Goal: Task Accomplishment & Management: Complete application form

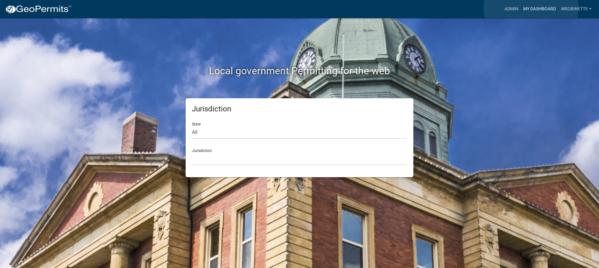
click at [531, 7] on link "My Dashboard" at bounding box center [540, 9] width 38 height 12
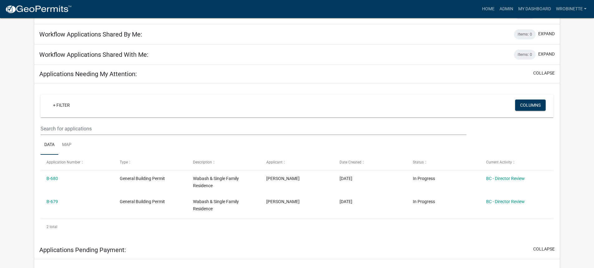
scroll to position [94, 0]
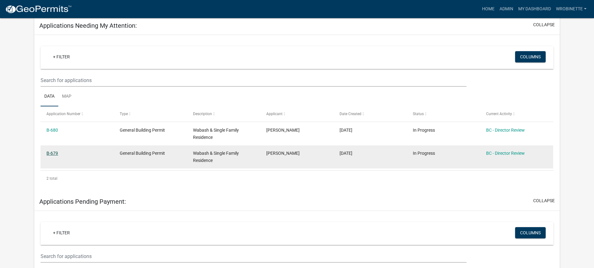
click at [51, 152] on link "B-679" at bounding box center [52, 153] width 12 height 5
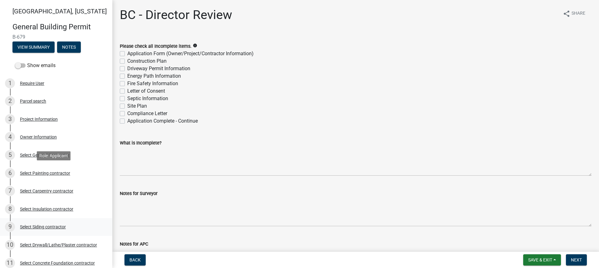
drag, startPoint x: 45, startPoint y: 126, endPoint x: 85, endPoint y: 224, distance: 105.5
drag, startPoint x: 84, startPoint y: 99, endPoint x: 80, endPoint y: 101, distance: 4.2
click at [84, 99] on div "2 Parcel search" at bounding box center [53, 101] width 97 height 10
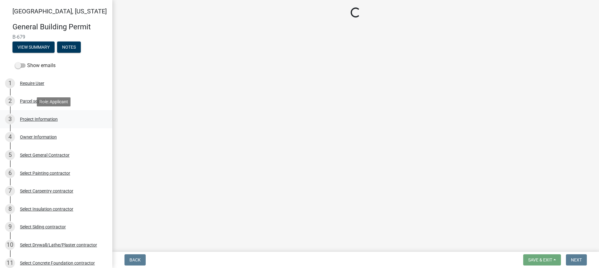
click at [46, 118] on div "Project Information" at bounding box center [39, 119] width 38 height 4
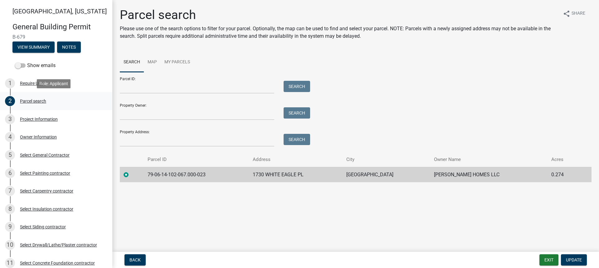
select select "f62e9ec7-2ce1-40c9-9d70-ac6e7ddc5d7c"
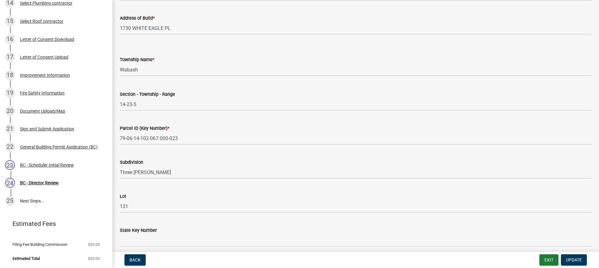
scroll to position [333, 0]
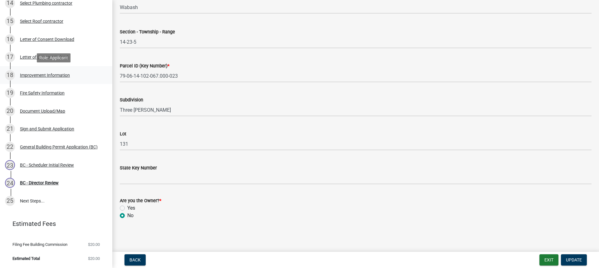
click at [43, 75] on div "Improvement Information" at bounding box center [45, 75] width 50 height 4
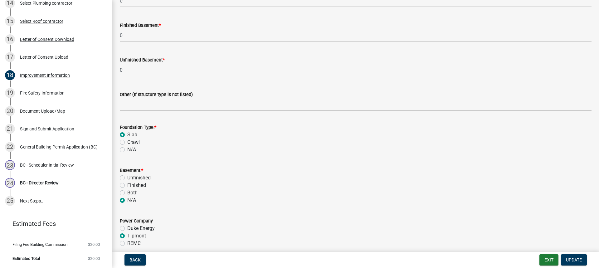
scroll to position [562, 0]
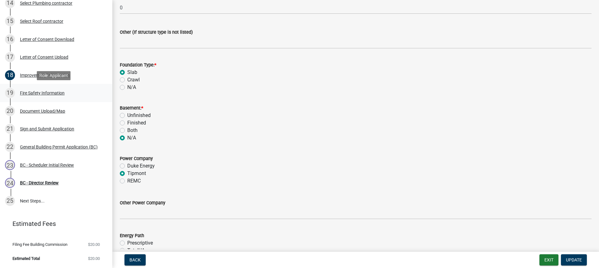
click at [49, 94] on div "Fire Safety Information" at bounding box center [42, 93] width 45 height 4
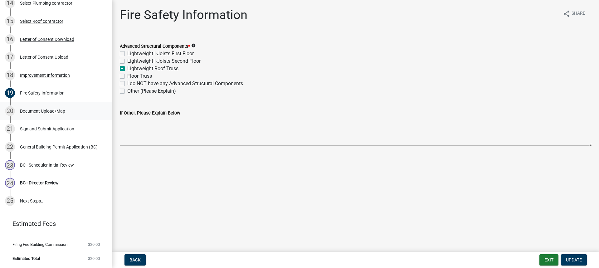
click at [40, 110] on div "Document Upload/Map" at bounding box center [42, 111] width 45 height 4
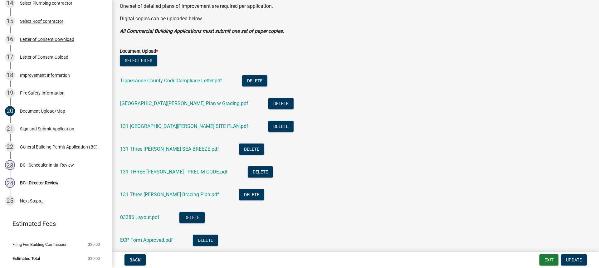
scroll to position [156, 0]
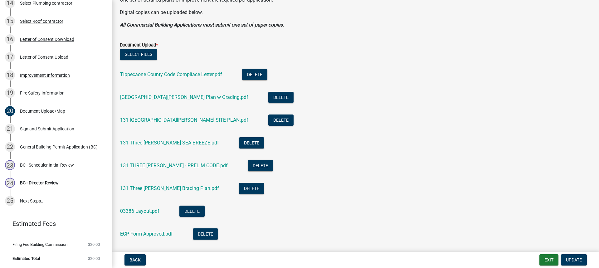
click at [171, 71] on div "Tippecaone County Code Compliace Letter.pdf" at bounding box center [176, 75] width 112 height 13
click at [170, 74] on link "Tippecaone County Code Compliace Letter.pdf" at bounding box center [171, 74] width 102 height 6
click at [162, 96] on link "[GEOGRAPHIC_DATA][PERSON_NAME] Plan w Grading.pdf" at bounding box center [184, 97] width 128 height 6
click at [162, 120] on link "131 [GEOGRAPHIC_DATA][PERSON_NAME] SITE PLAN.pdf" at bounding box center [184, 120] width 128 height 6
click at [154, 119] on link "131 [GEOGRAPHIC_DATA][PERSON_NAME] SITE PLAN.pdf" at bounding box center [184, 120] width 128 height 6
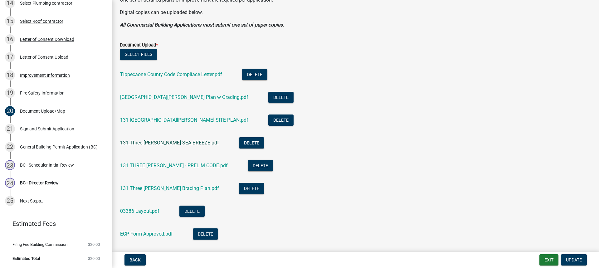
click at [160, 143] on link "131 Three [PERSON_NAME] SEA BREEZE.pdf" at bounding box center [169, 143] width 99 height 6
click at [173, 164] on link "131 THREE [PERSON_NAME] - PRELIM CODE.pdf" at bounding box center [174, 166] width 108 height 6
click at [162, 188] on link "131 Three [PERSON_NAME] Bracing Plan.pdf" at bounding box center [169, 188] width 99 height 6
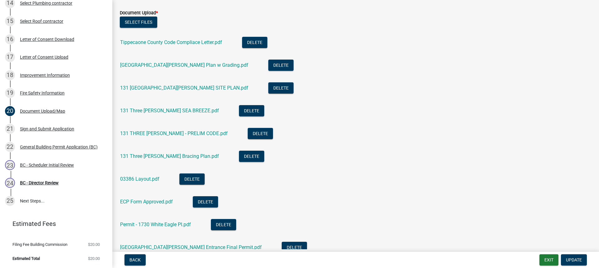
scroll to position [218, 0]
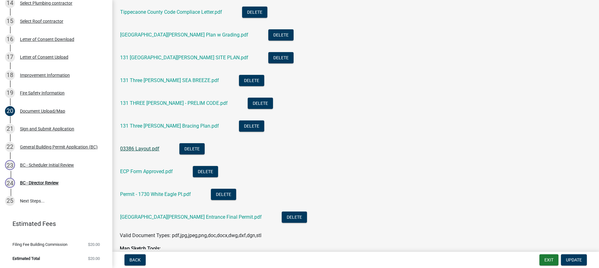
click at [146, 147] on link "03386 Layout.pdf" at bounding box center [139, 149] width 39 height 6
click at [154, 171] on link "ECP Form Approved.pdf" at bounding box center [146, 171] width 53 height 6
click at [170, 217] on link "[GEOGRAPHIC_DATA][PERSON_NAME] Entrance Final Permit.pdf" at bounding box center [191, 217] width 142 height 6
click at [48, 164] on div "BC - Scheduler Initial Review" at bounding box center [47, 165] width 54 height 4
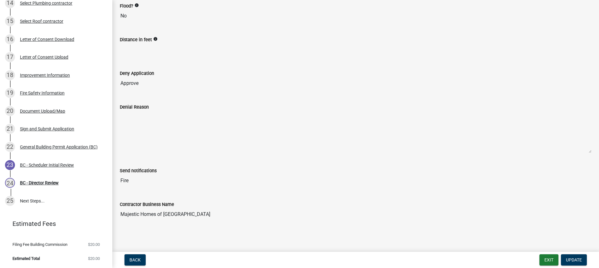
scroll to position [106, 0]
click at [36, 182] on div "BC - Director Review" at bounding box center [39, 183] width 39 height 4
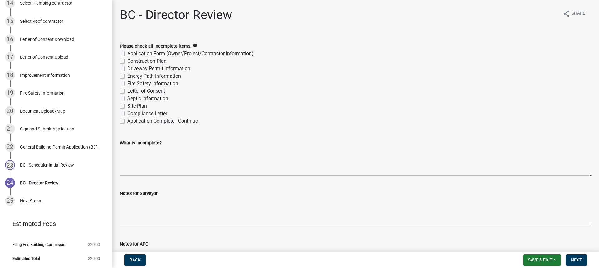
click at [127, 120] on label "Application Complete - Continue" at bounding box center [162, 120] width 71 height 7
click at [127, 120] on input "Application Complete - Continue" at bounding box center [129, 119] width 4 height 4
checkbox input "true"
checkbox input "false"
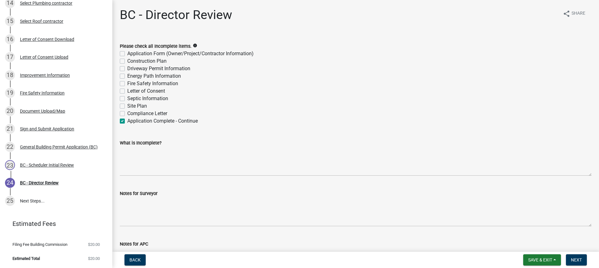
checkbox input "false"
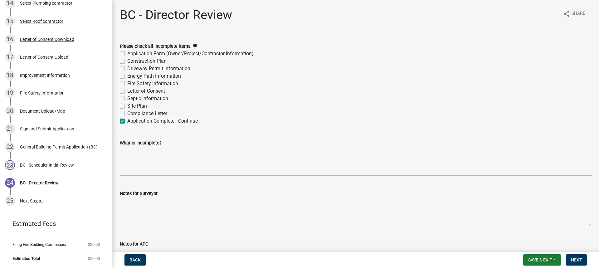
checkbox input "false"
checkbox input "true"
click at [577, 257] on button "Next" at bounding box center [576, 259] width 21 height 11
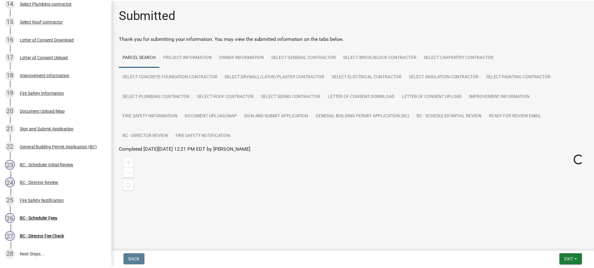
scroll to position [367, 0]
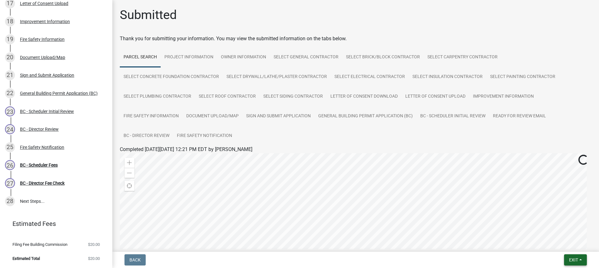
click at [578, 257] on span "Exit" at bounding box center [573, 259] width 9 height 5
click at [562, 244] on button "Save & Exit" at bounding box center [562, 243] width 50 height 15
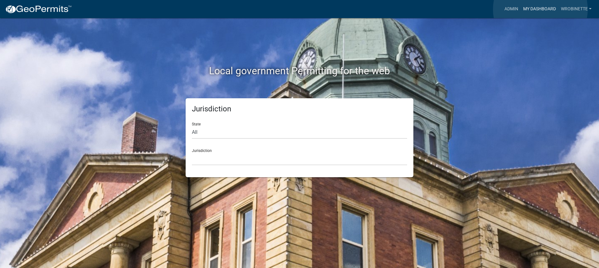
click at [540, 9] on link "My Dashboard" at bounding box center [540, 9] width 38 height 12
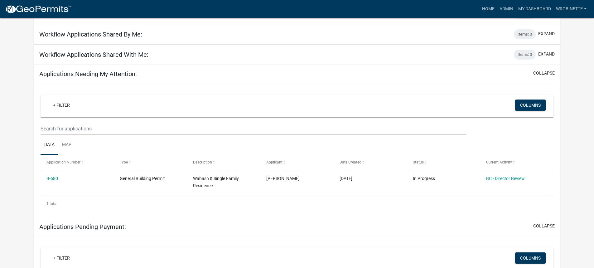
scroll to position [94, 0]
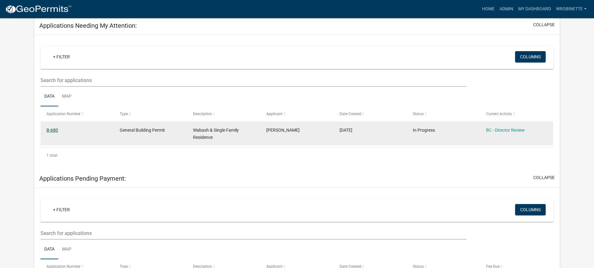
click at [50, 129] on link "B-680" at bounding box center [52, 130] width 12 height 5
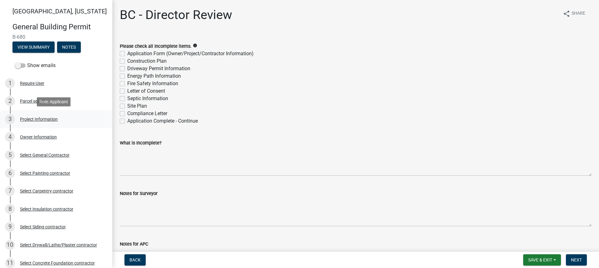
click at [44, 119] on div "Project Information" at bounding box center [39, 119] width 38 height 4
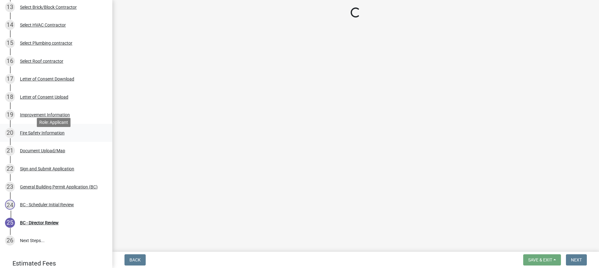
scroll to position [281, 0]
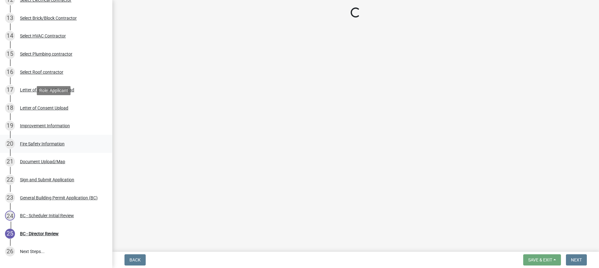
select select "f62e9ec7-2ce1-40c9-9d70-ac6e7ddc5d7c"
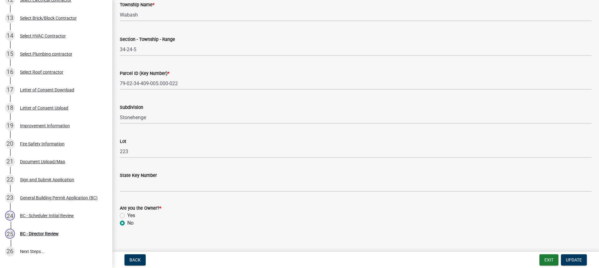
scroll to position [333, 0]
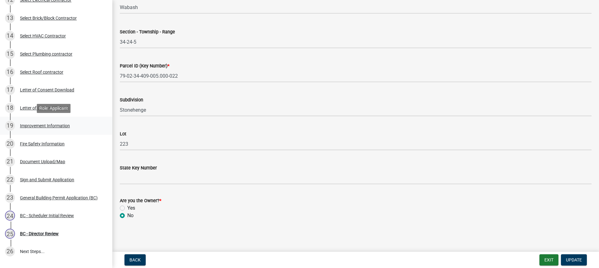
click at [59, 124] on div "Improvement Information" at bounding box center [45, 126] width 50 height 4
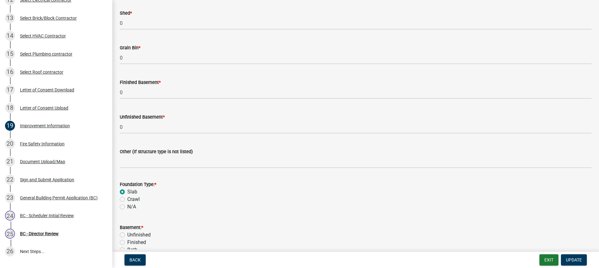
scroll to position [499, 0]
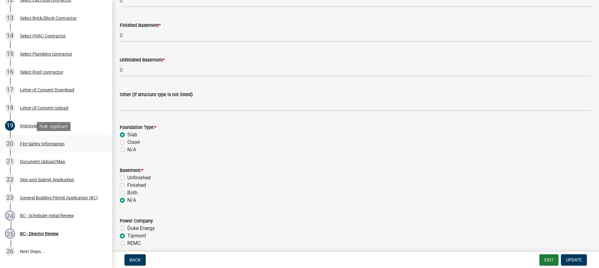
click at [43, 145] on div "Fire Safety Information" at bounding box center [42, 144] width 45 height 4
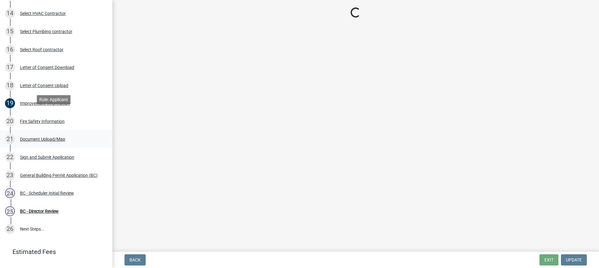
scroll to position [331, 0]
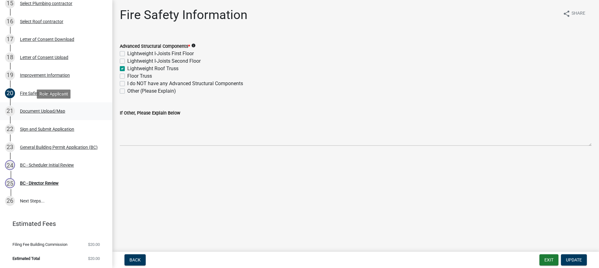
click at [39, 109] on div "Document Upload/Map" at bounding box center [42, 111] width 45 height 4
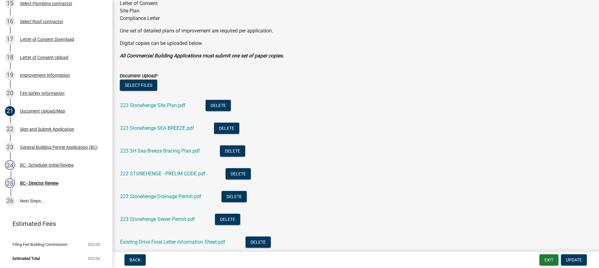
scroll to position [156, 0]
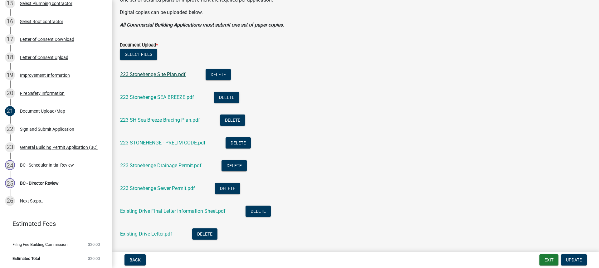
click at [162, 75] on link "223 Stonehenge Site Plan.pdf" at bounding box center [153, 74] width 66 height 6
click at [149, 95] on link "223 Stonehenge SEA BREEZE.pdf" at bounding box center [157, 97] width 74 height 6
click at [177, 141] on link "223 STONEHENGE - PRELIM CODE.pdf" at bounding box center [162, 143] width 85 height 6
click at [168, 166] on link "223 Stonehenge Drainage Permit.pdf" at bounding box center [160, 166] width 81 height 6
click at [163, 121] on link "223 SH Sea Breeze Bracing Plan.pdf" at bounding box center [160, 120] width 80 height 6
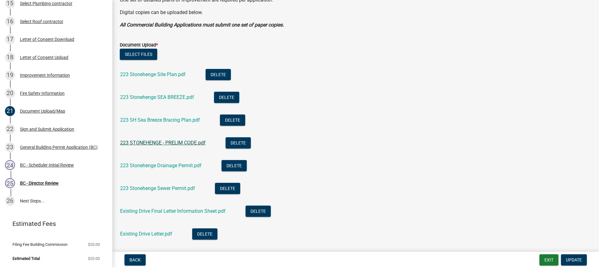
click at [176, 143] on link "223 STONEHENGE - PRELIM CODE.pdf" at bounding box center [162, 143] width 85 height 6
click at [168, 165] on link "223 Stonehenge Drainage Permit.pdf" at bounding box center [160, 166] width 81 height 6
click at [164, 186] on link "223 Stonehenge Sewer Permit.pdf" at bounding box center [157, 188] width 75 height 6
click at [157, 233] on link "Existing Drive Letter.pdf" at bounding box center [146, 234] width 52 height 6
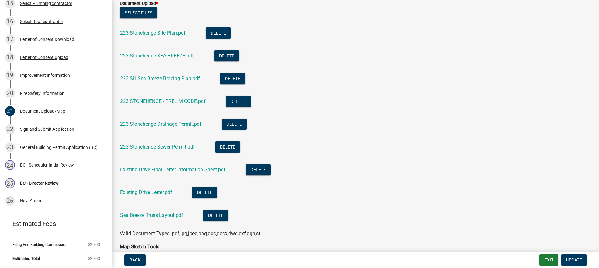
scroll to position [250, 0]
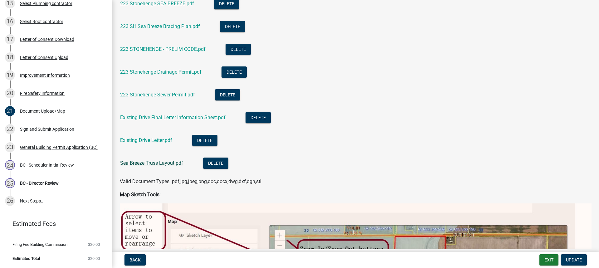
click at [161, 165] on link "Sea Breeze Truss Layout.pdf" at bounding box center [151, 163] width 63 height 6
click at [38, 164] on div "BC - Scheduler Initial Review" at bounding box center [47, 165] width 54 height 4
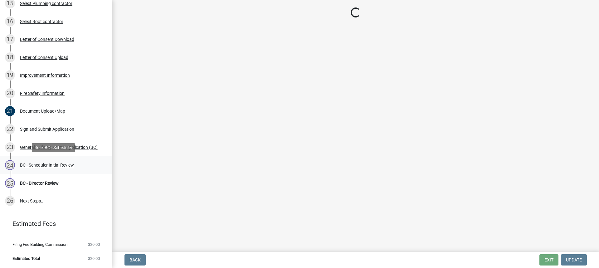
scroll to position [0, 0]
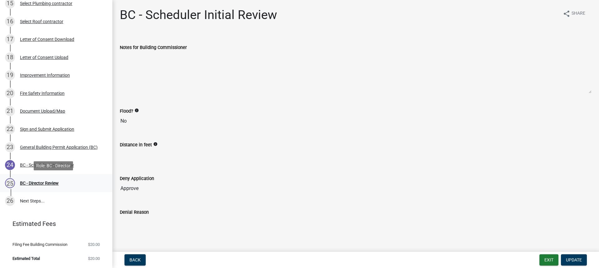
click at [42, 183] on div "BC - Director Review" at bounding box center [39, 183] width 39 height 4
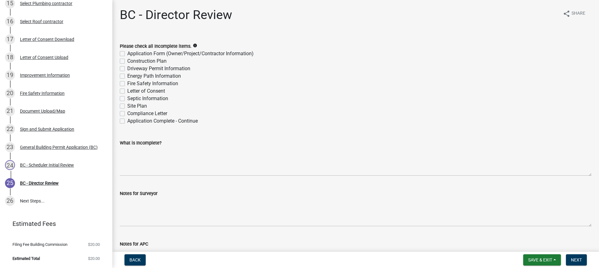
click at [127, 121] on label "Application Complete - Continue" at bounding box center [162, 120] width 71 height 7
click at [127, 121] on input "Application Complete - Continue" at bounding box center [129, 119] width 4 height 4
checkbox input "true"
checkbox input "false"
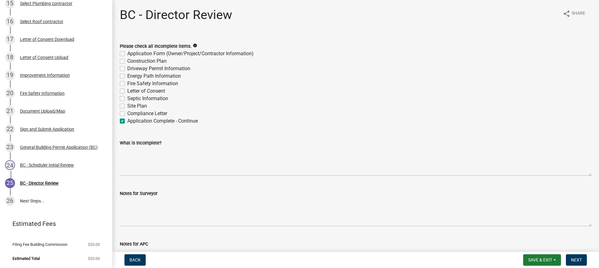
checkbox input "false"
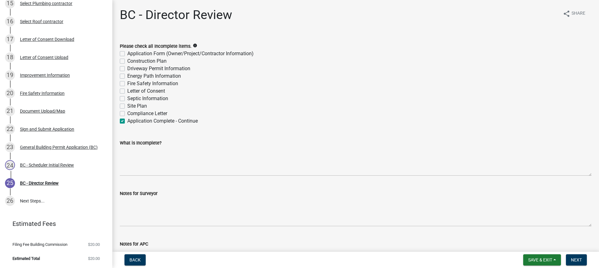
checkbox input "false"
checkbox input "true"
click at [575, 261] on span "Next" at bounding box center [576, 259] width 11 height 5
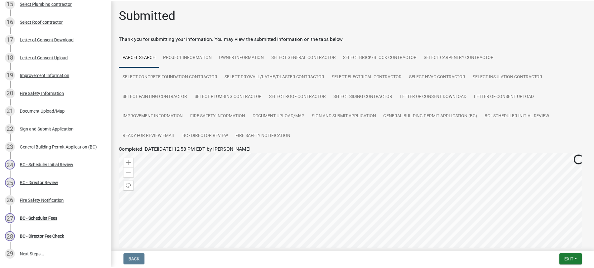
scroll to position [385, 0]
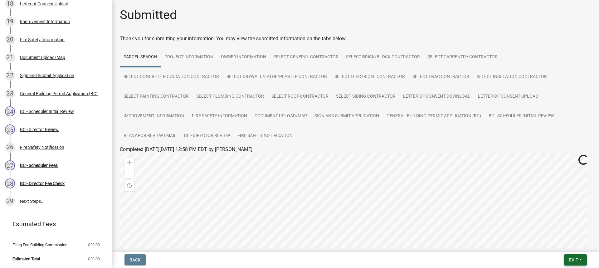
click at [576, 258] on span "Exit" at bounding box center [573, 259] width 9 height 5
click at [549, 242] on button "Save & Exit" at bounding box center [562, 243] width 50 height 15
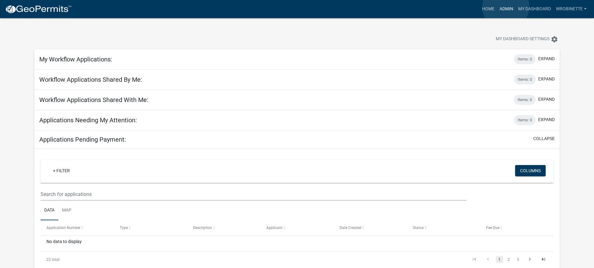
click at [506, 7] on link "Admin" at bounding box center [506, 9] width 19 height 12
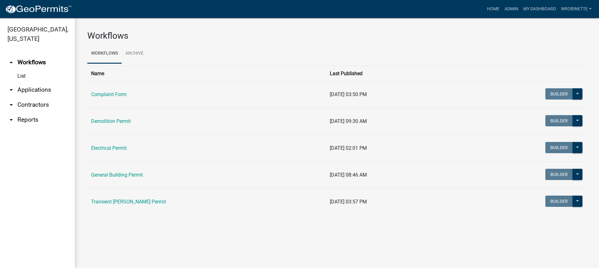
click at [122, 173] on link "General Building Permit" at bounding box center [117, 175] width 52 height 6
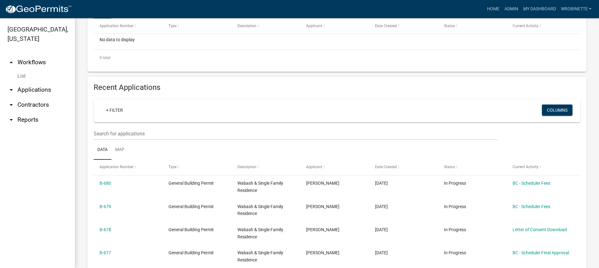
scroll to position [156, 0]
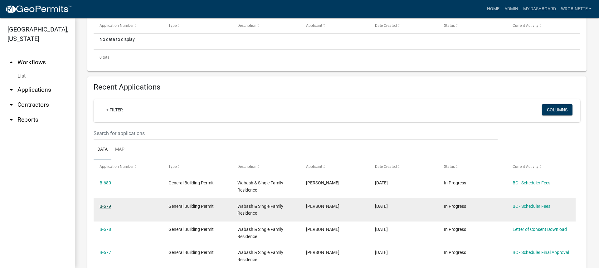
click at [107, 204] on link "B-679" at bounding box center [106, 206] width 12 height 5
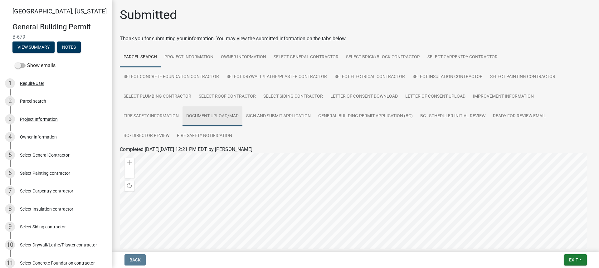
click at [204, 115] on link "Document Upload/Map" at bounding box center [213, 116] width 60 height 20
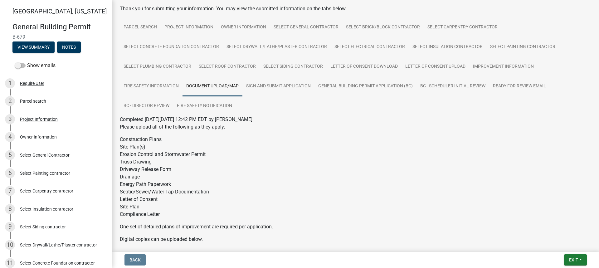
scroll to position [62, 0]
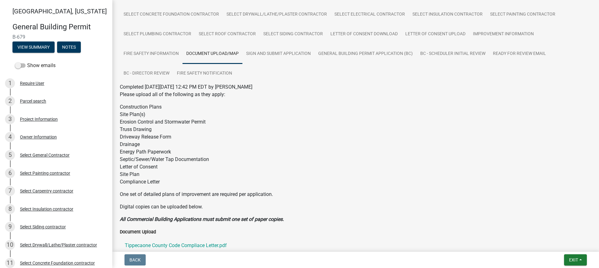
click at [189, 162] on p "Construction Plans Site Plan(s) Erosion Control and Stormwater Permit Truss Dra…" at bounding box center [356, 144] width 472 height 82
click at [189, 160] on p "Construction Plans Site Plan(s) Erosion Control and Stormwater Permit Truss Dra…" at bounding box center [356, 144] width 472 height 82
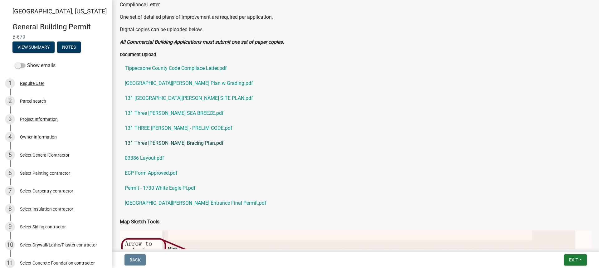
scroll to position [250, 0]
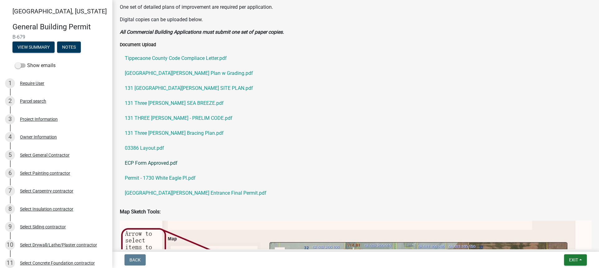
click at [168, 162] on link "ECP Form Approved.pdf" at bounding box center [356, 163] width 472 height 15
click at [177, 179] on link "Permit - 1730 White Eagle Pl.pdf" at bounding box center [356, 178] width 472 height 15
